Goal: Information Seeking & Learning: Learn about a topic

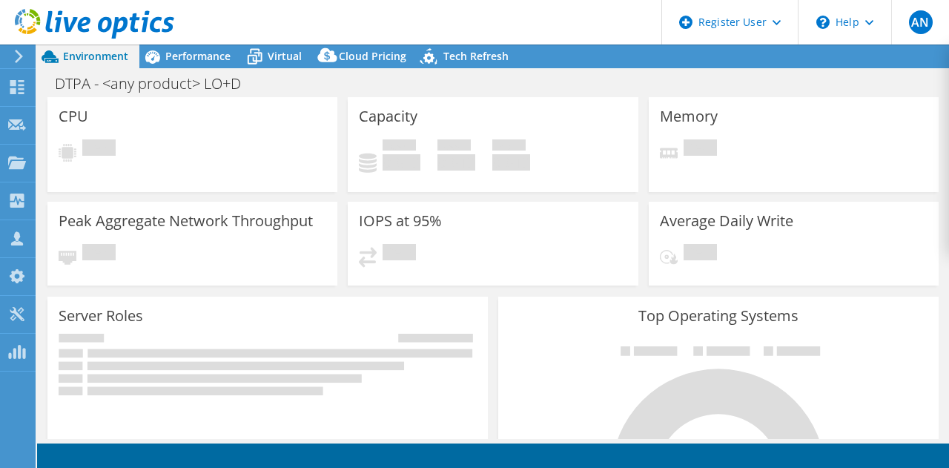
select select "USEast"
select select "USD"
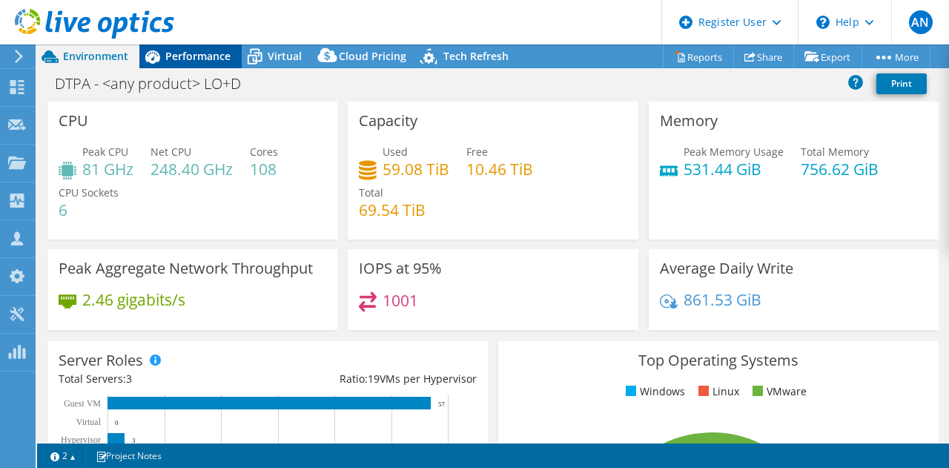
click at [196, 56] on span "Performance" at bounding box center [197, 56] width 65 height 14
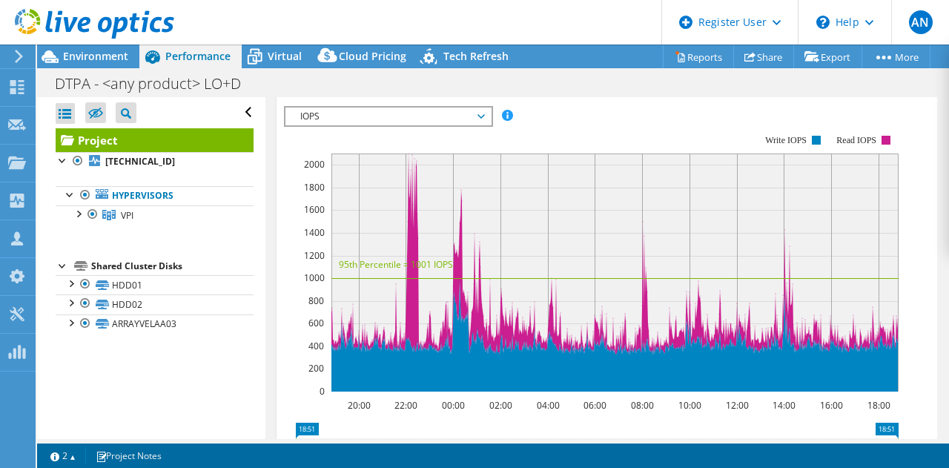
scroll to position [453, 0]
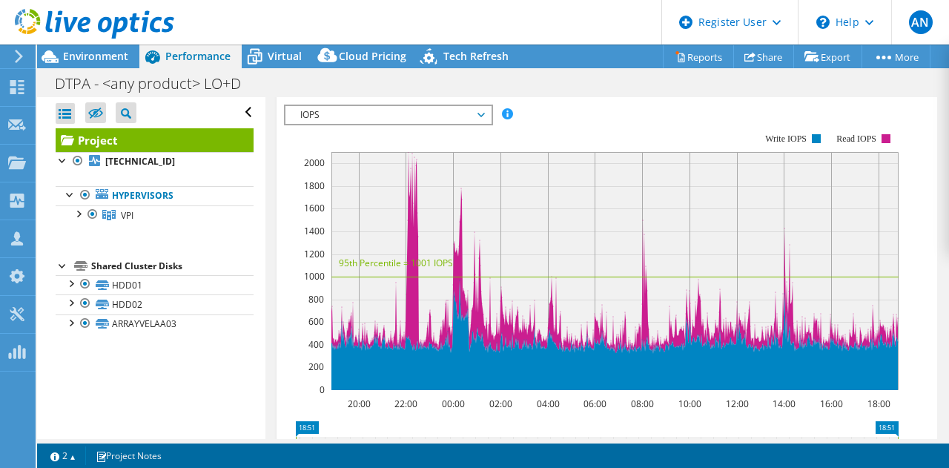
click at [366, 124] on span "IOPS" at bounding box center [388, 115] width 190 height 18
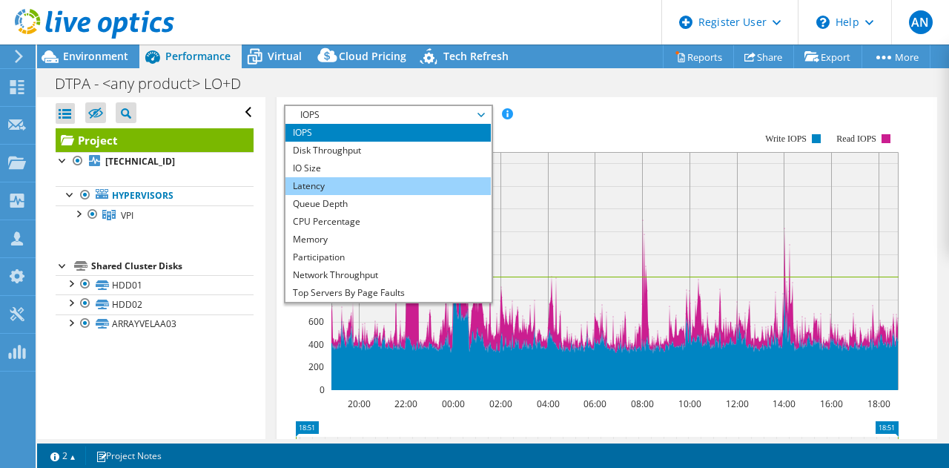
scroll to position [53, 0]
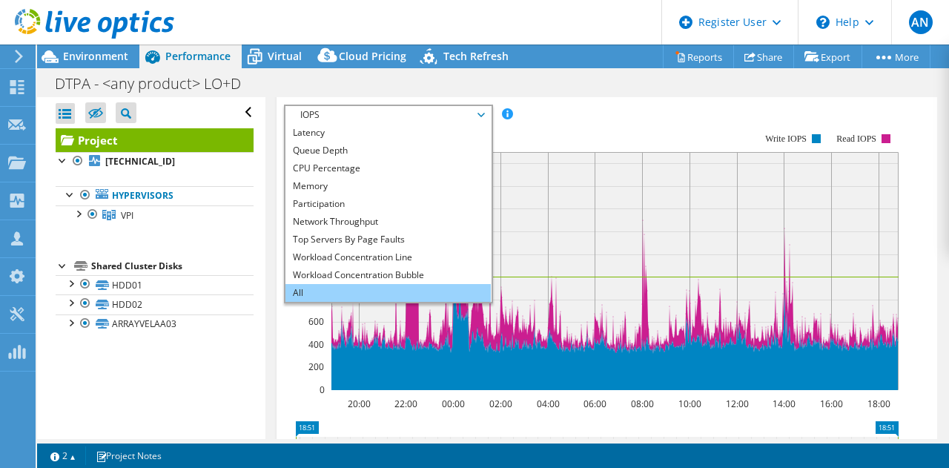
click at [375, 302] on li "All" at bounding box center [387, 293] width 205 height 18
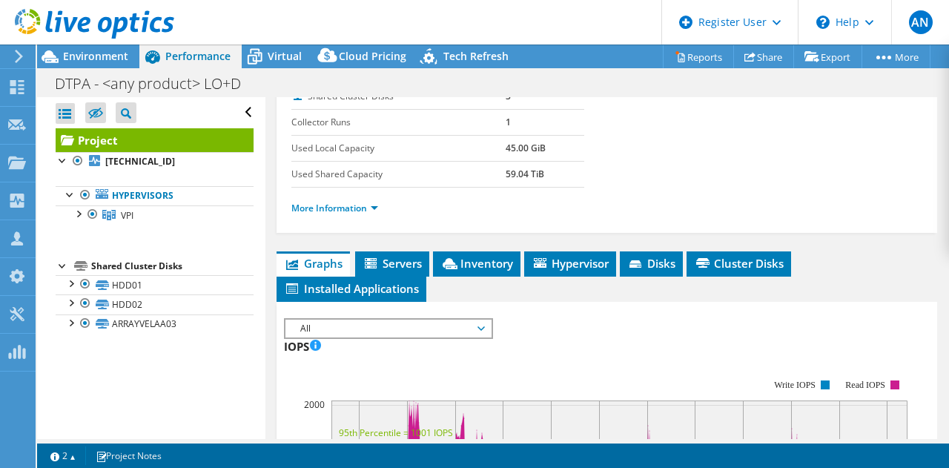
scroll to position [243, 0]
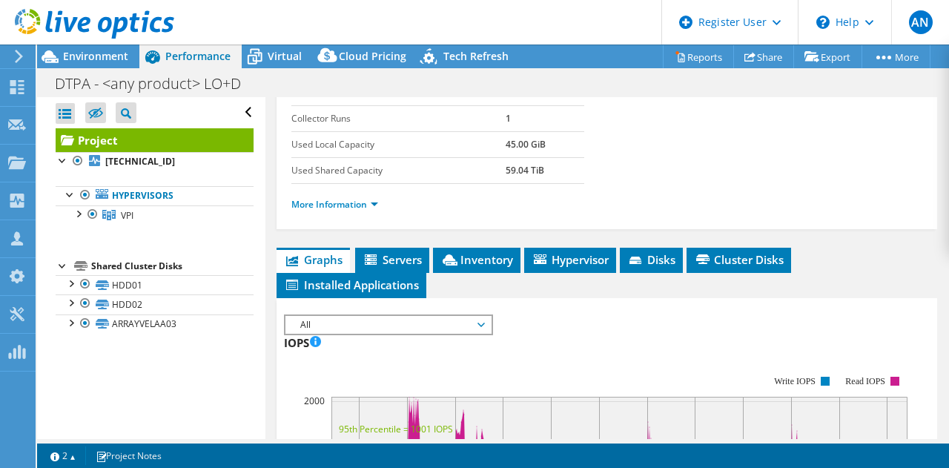
click at [349, 213] on ul "More Information" at bounding box center [606, 203] width 631 height 20
click at [356, 210] on link "More Information" at bounding box center [334, 204] width 87 height 13
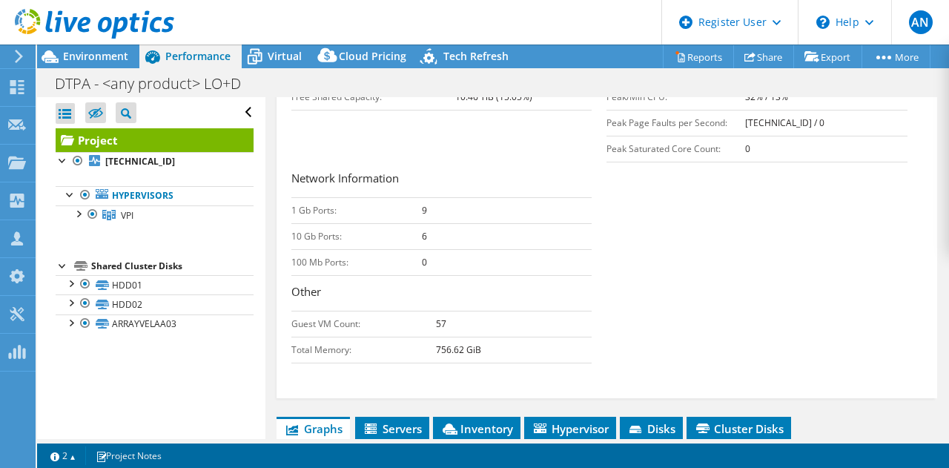
scroll to position [491, 0]
click at [594, 282] on div "Network Information 1 Gb Ports: 9 10 Gb Ports: 6 100 Mb Ports: 0 Other Guest VM…" at bounding box center [449, 265] width 316 height 193
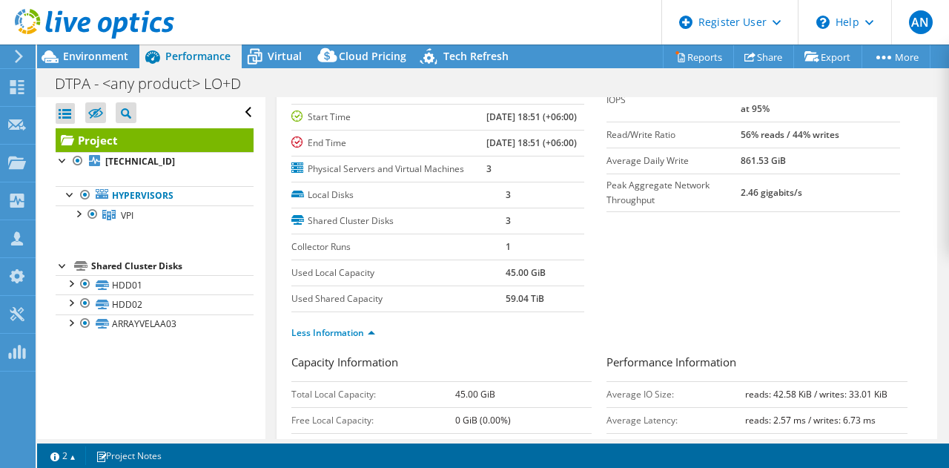
scroll to position [0, 0]
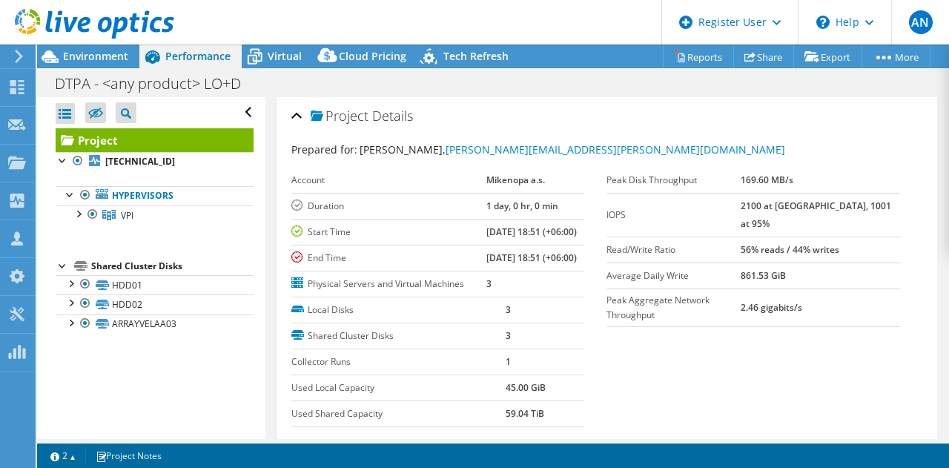
click at [579, 112] on div "Project Details" at bounding box center [606, 117] width 631 height 32
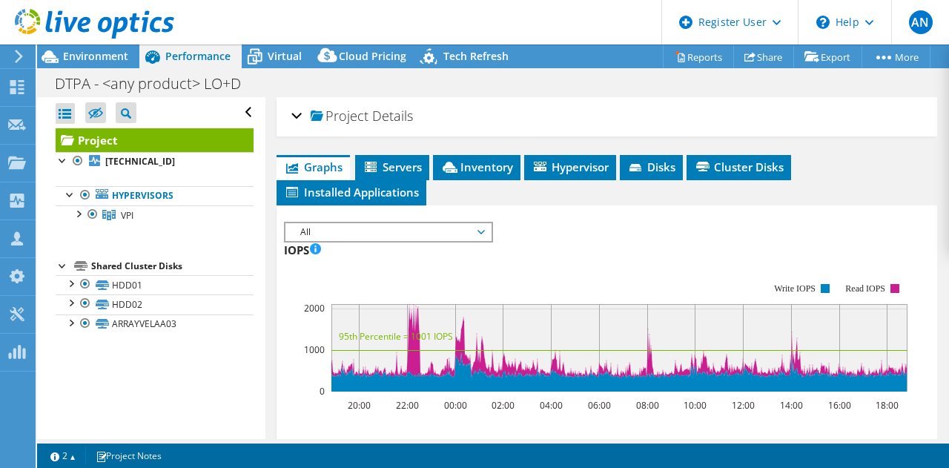
click at [392, 102] on h2 "Project Details" at bounding box center [352, 116] width 122 height 30
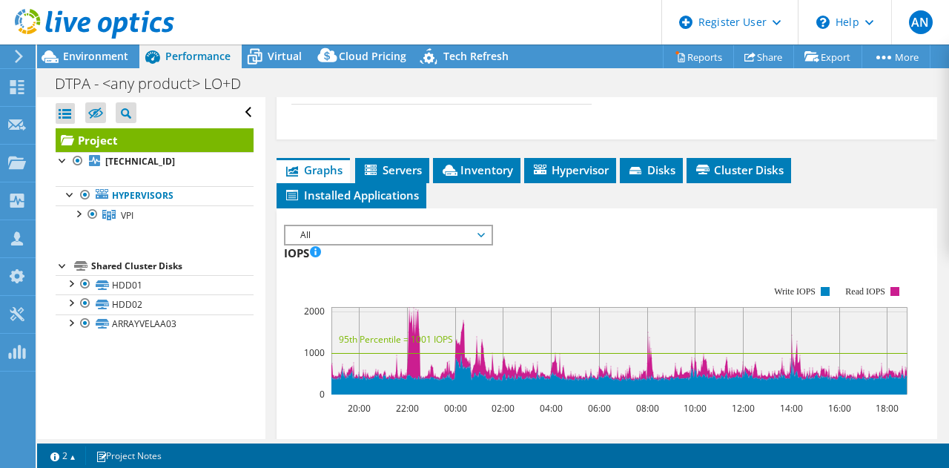
scroll to position [759, 0]
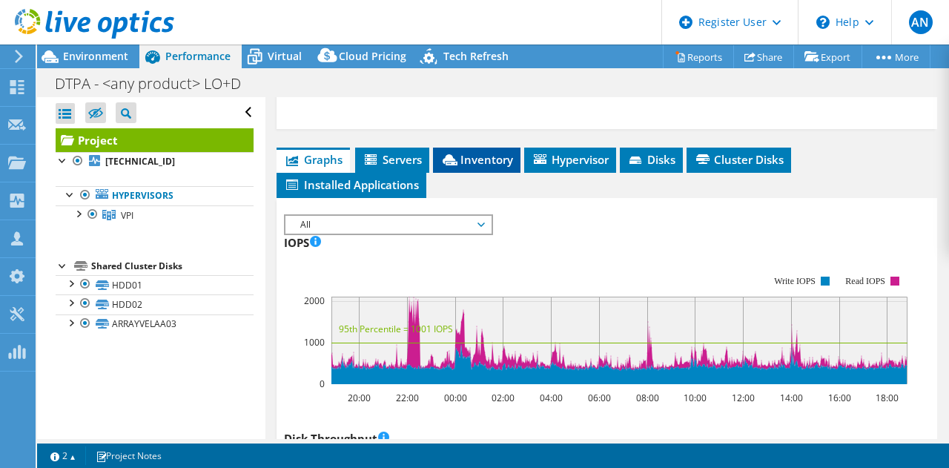
click at [468, 173] on li "Inventory" at bounding box center [476, 159] width 87 height 25
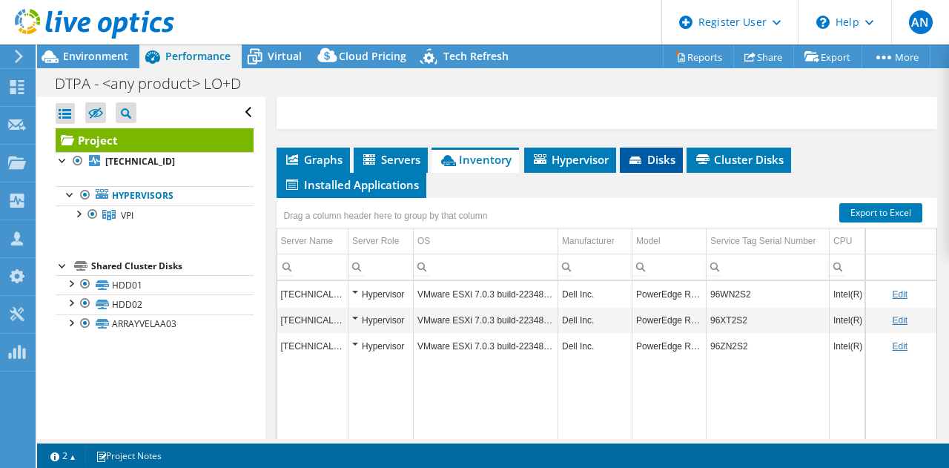
click at [654, 167] on span "Disks" at bounding box center [651, 159] width 48 height 15
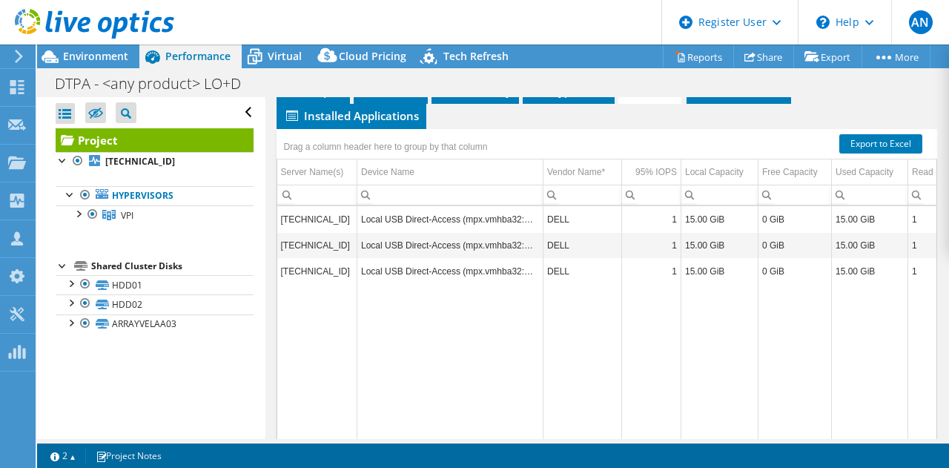
scroll to position [831, 0]
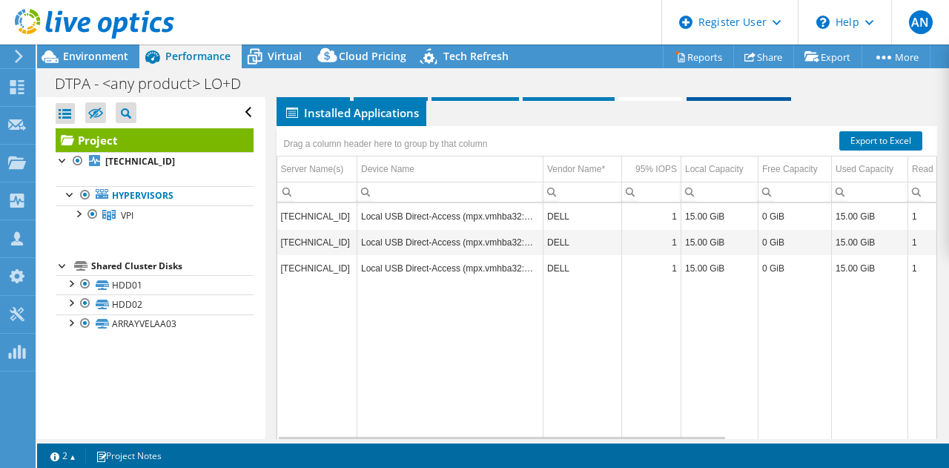
click at [740, 101] on li "Cluster Disks" at bounding box center [738, 88] width 104 height 25
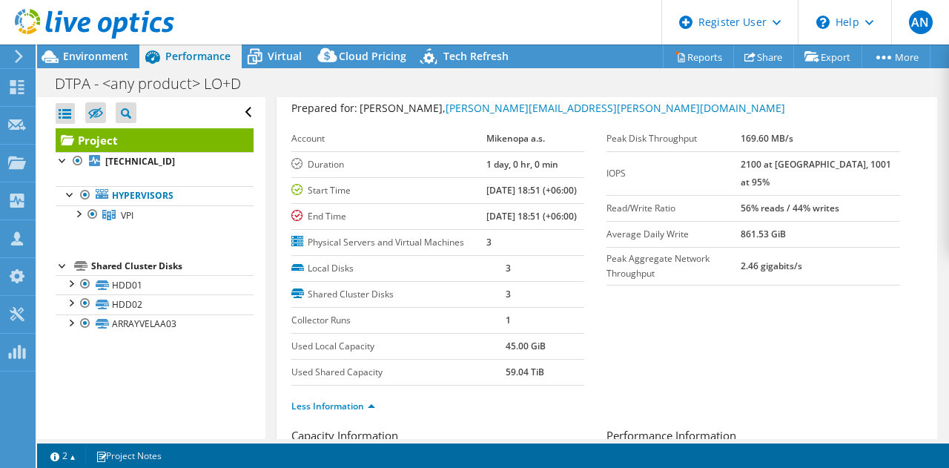
scroll to position [0, 0]
